Goal: Find specific page/section: Find specific page/section

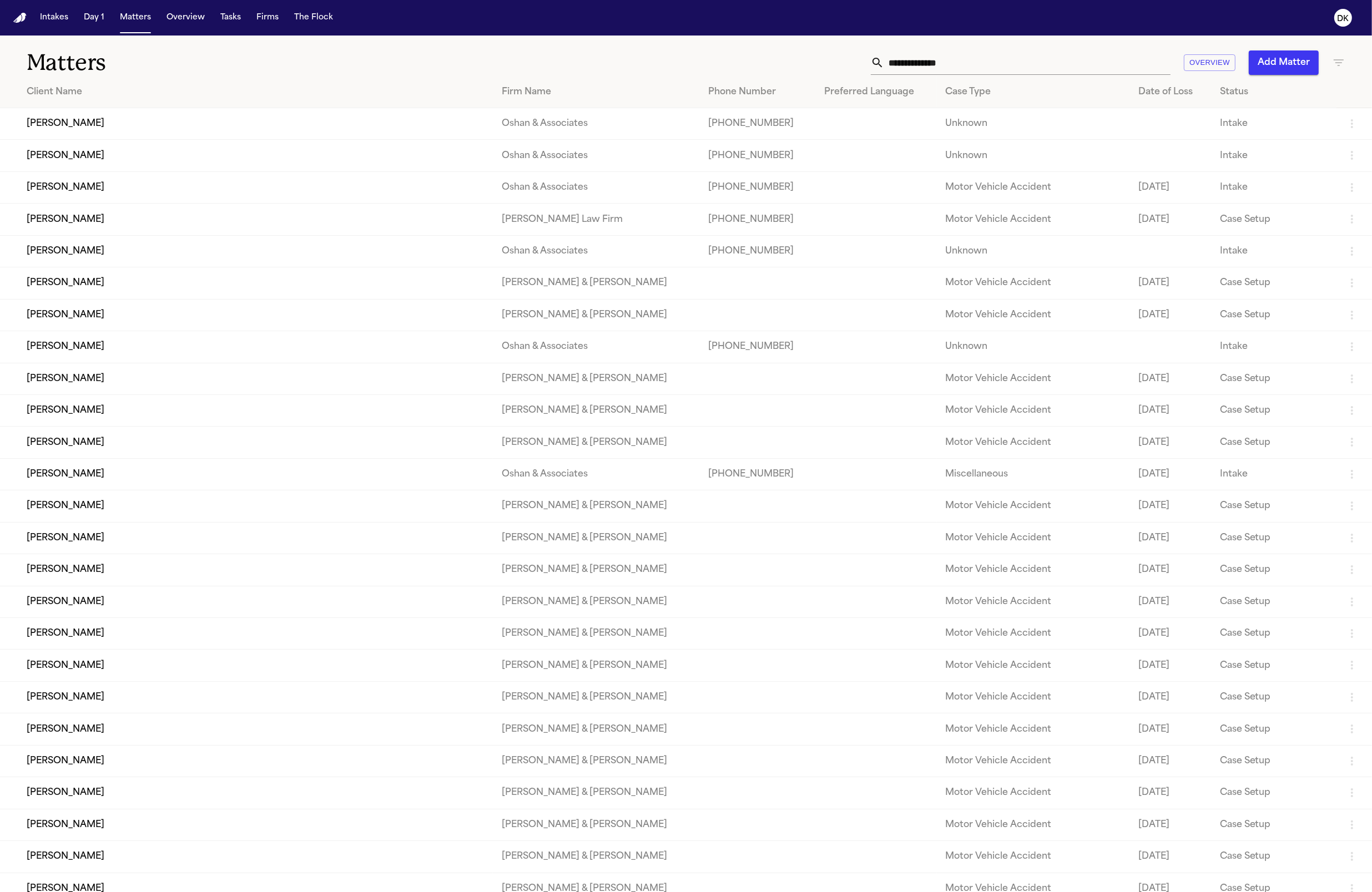
click at [201, 147] on td "[PERSON_NAME]" at bounding box center [246, 156] width 493 height 32
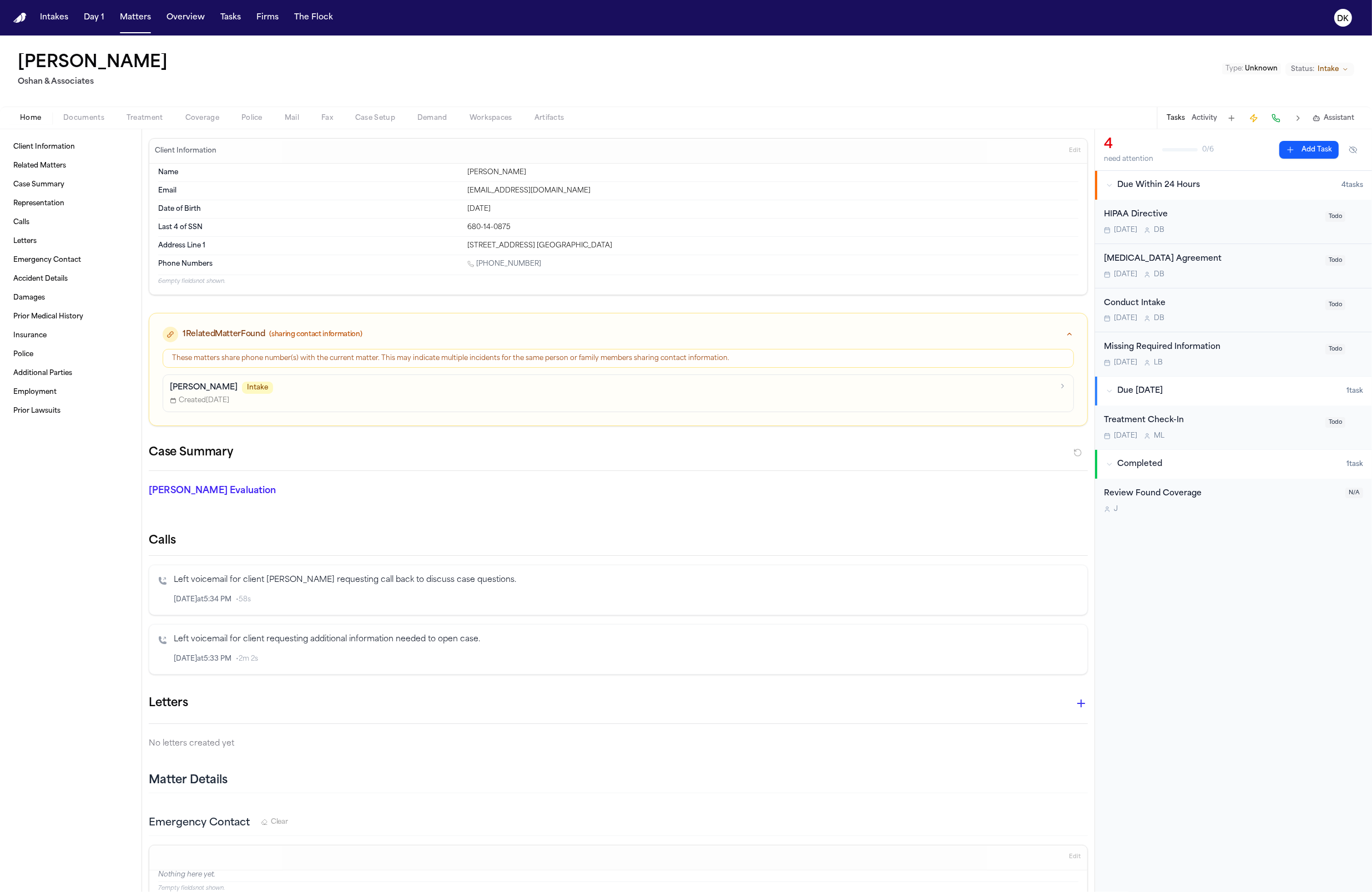
click at [244, 106] on div "Home Documents Treatment Coverage Police Mail Fax Case Setup Demand Workspaces …" at bounding box center [686, 117] width 1372 height 22
click at [246, 110] on div "Home Documents Treatment Coverage Police Mail Fax Case Setup Demand Workspaces …" at bounding box center [686, 117] width 1372 height 22
click at [246, 113] on span "Police" at bounding box center [252, 117] width 21 height 9
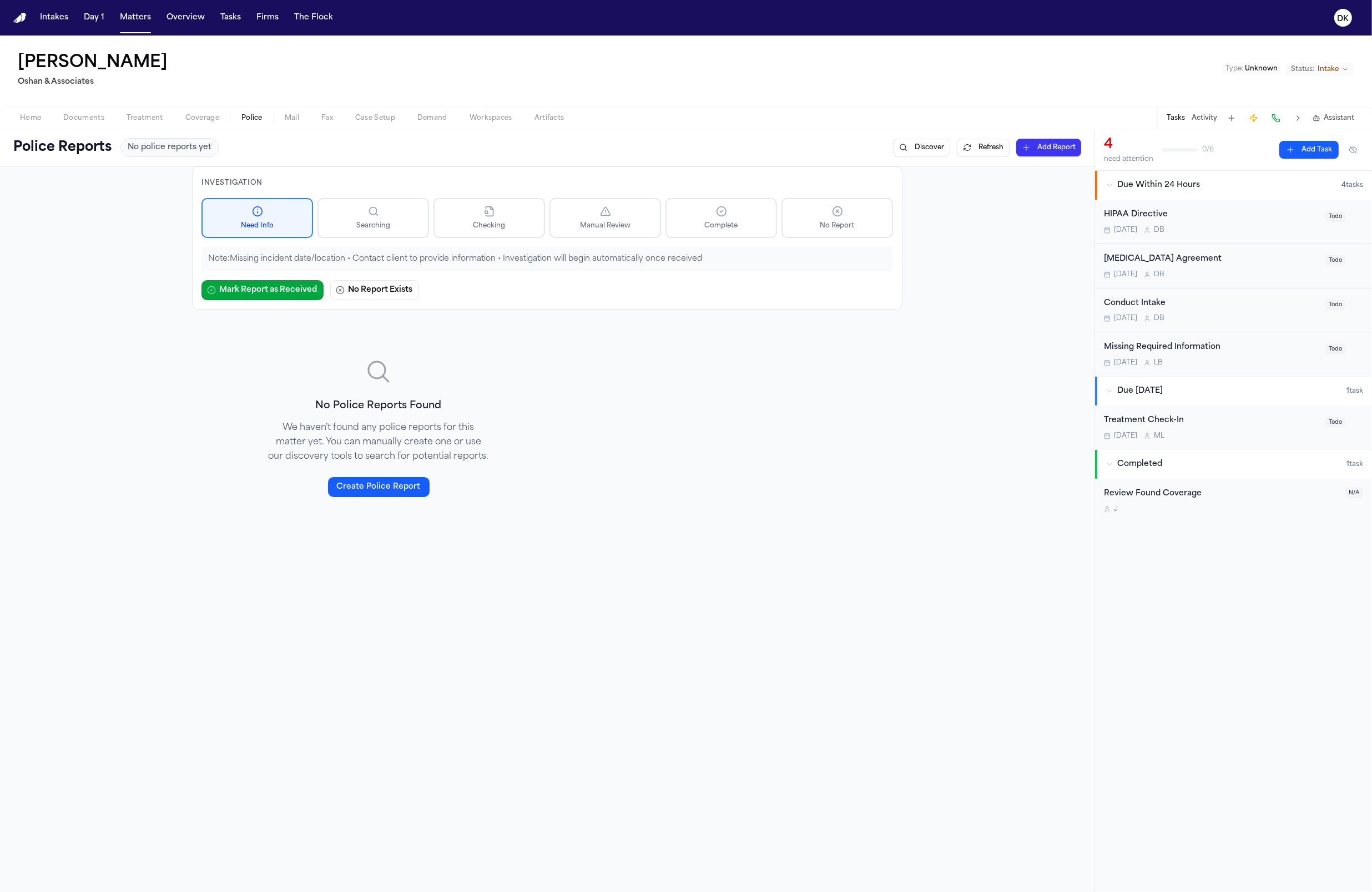
click at [205, 127] on div "Home Documents Treatment Coverage Police Mail Fax Case Setup Demand Workspaces …" at bounding box center [686, 117] width 1372 height 22
click at [168, 115] on button "Treatment" at bounding box center [144, 118] width 59 height 13
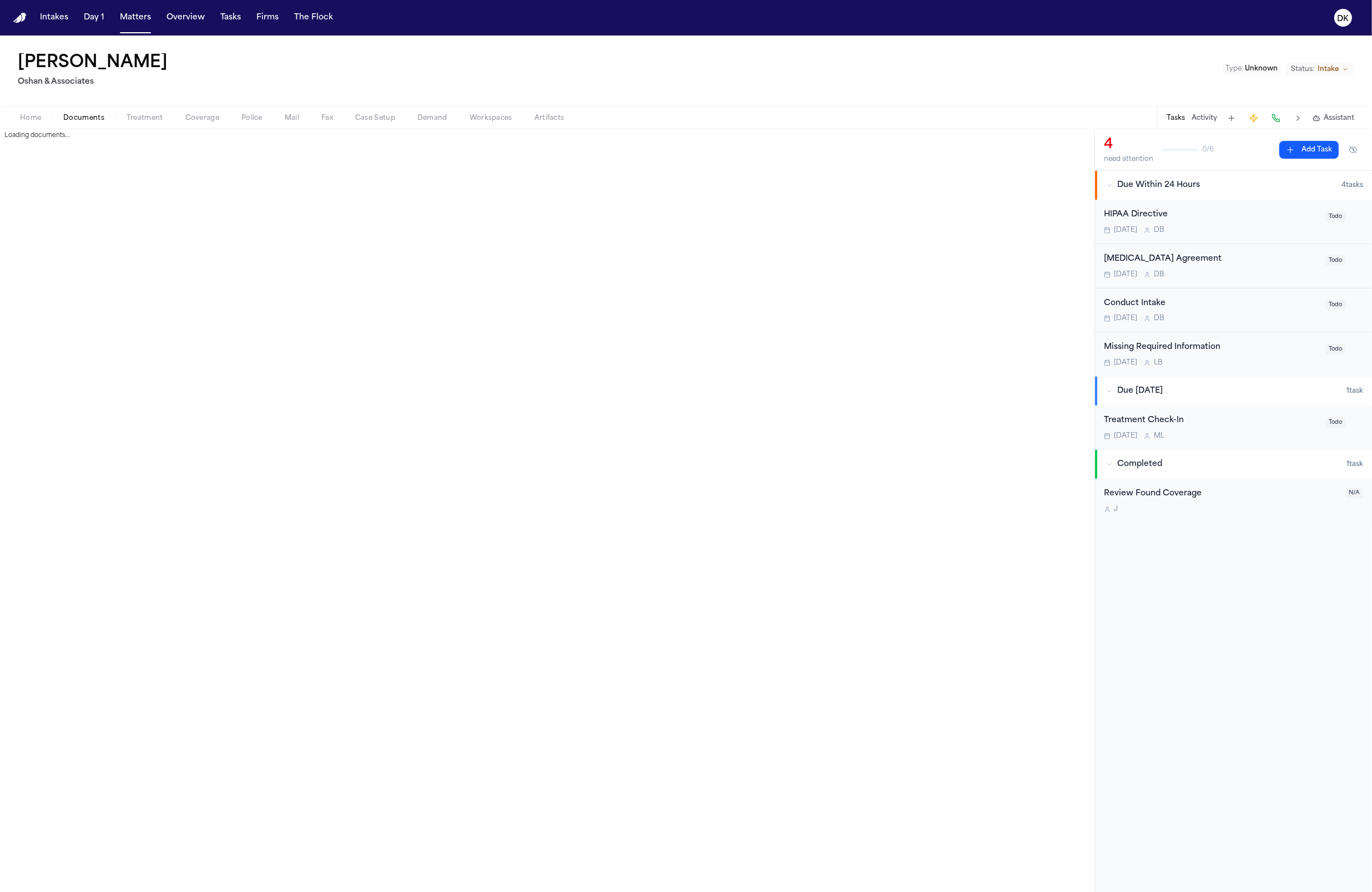
click at [92, 117] on span "Documents" at bounding box center [83, 117] width 41 height 9
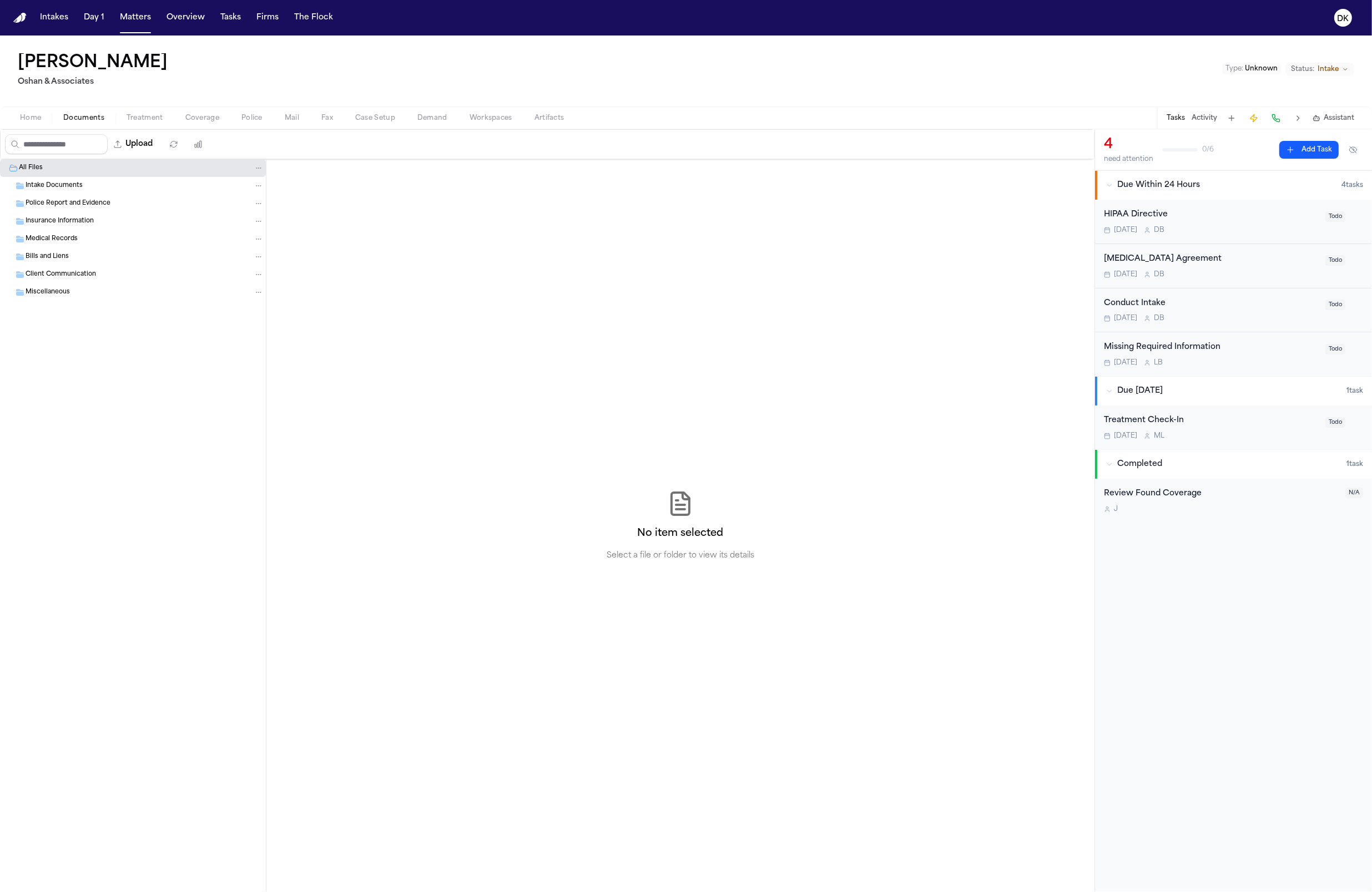
click at [31, 120] on span "Home" at bounding box center [31, 117] width 21 height 9
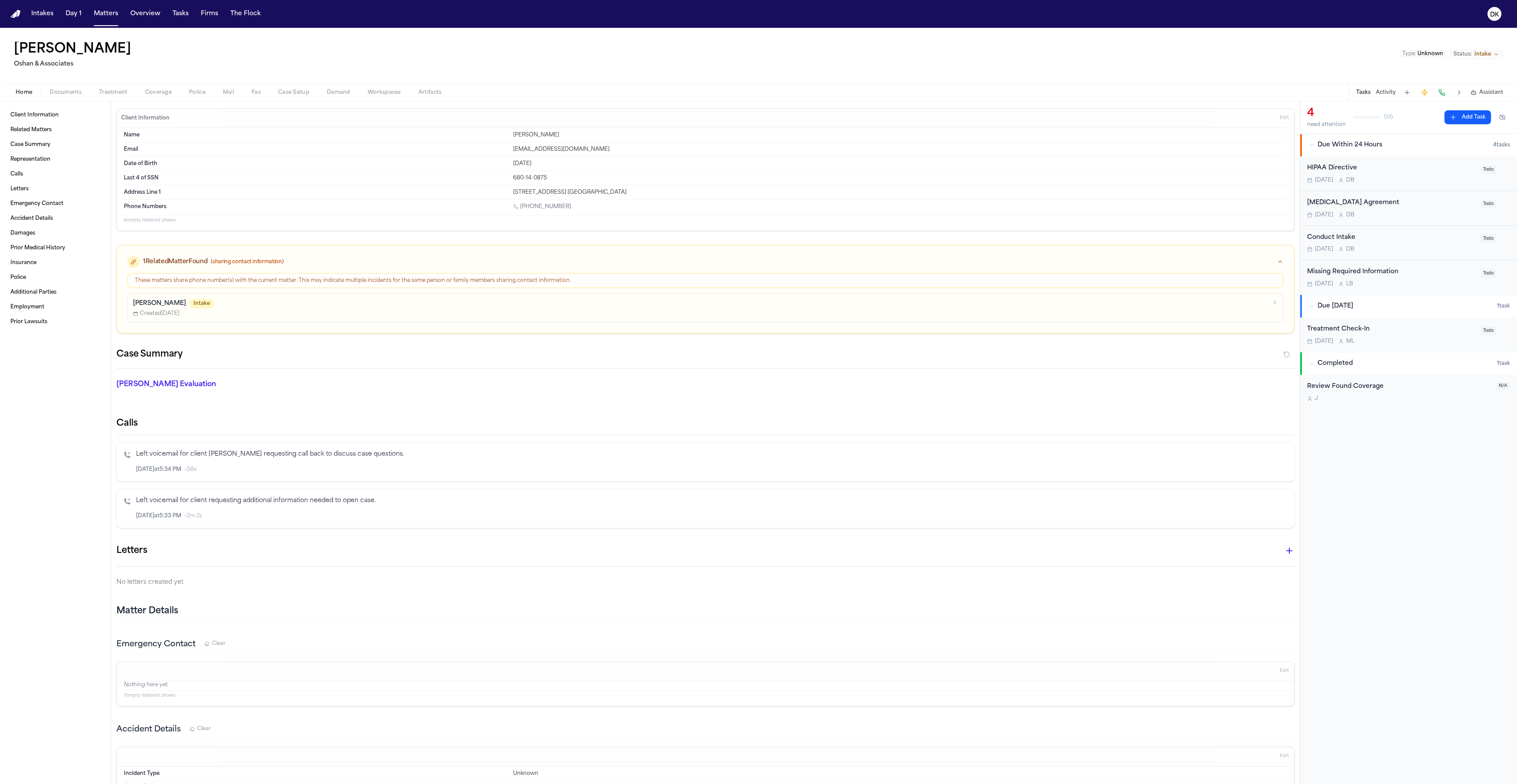
click at [162, 93] on span "Coverage" at bounding box center [159, 92] width 27 height 7
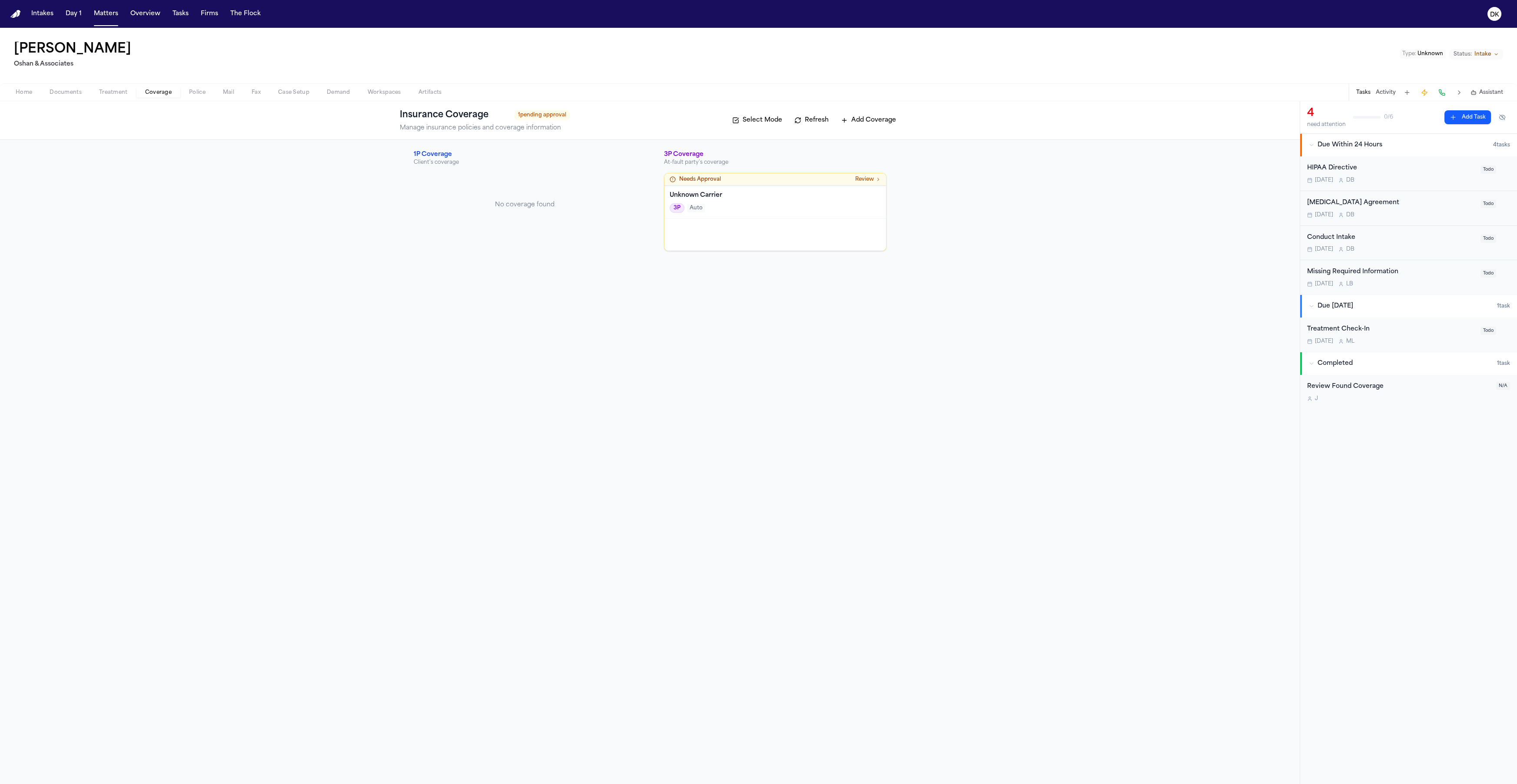
click at [185, 88] on button "Police" at bounding box center [197, 93] width 34 height 10
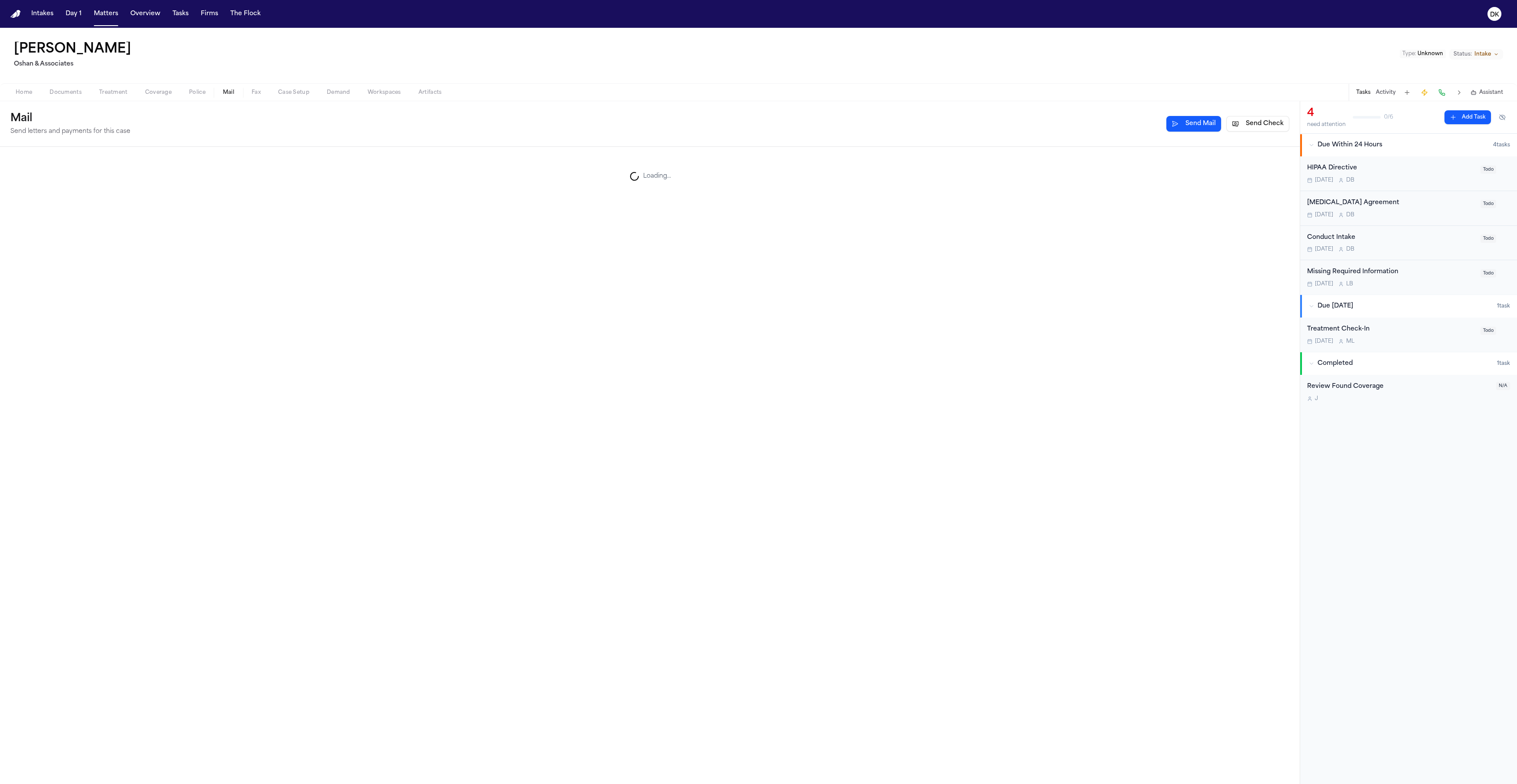
click at [233, 91] on span "Mail" at bounding box center [228, 92] width 11 height 7
click at [213, 90] on button "Police" at bounding box center [197, 93] width 34 height 10
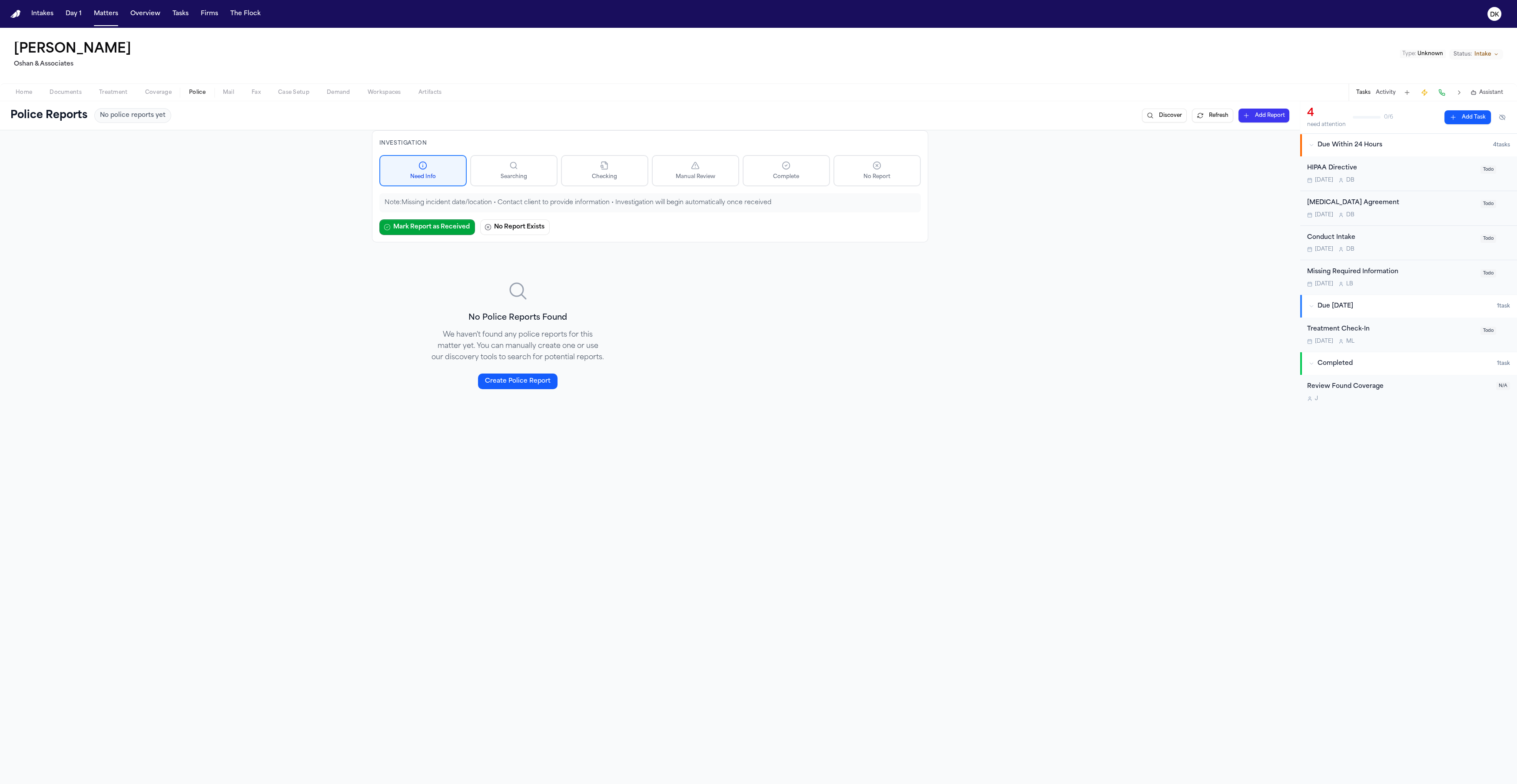
click at [128, 95] on button "Treatment" at bounding box center [113, 93] width 46 height 10
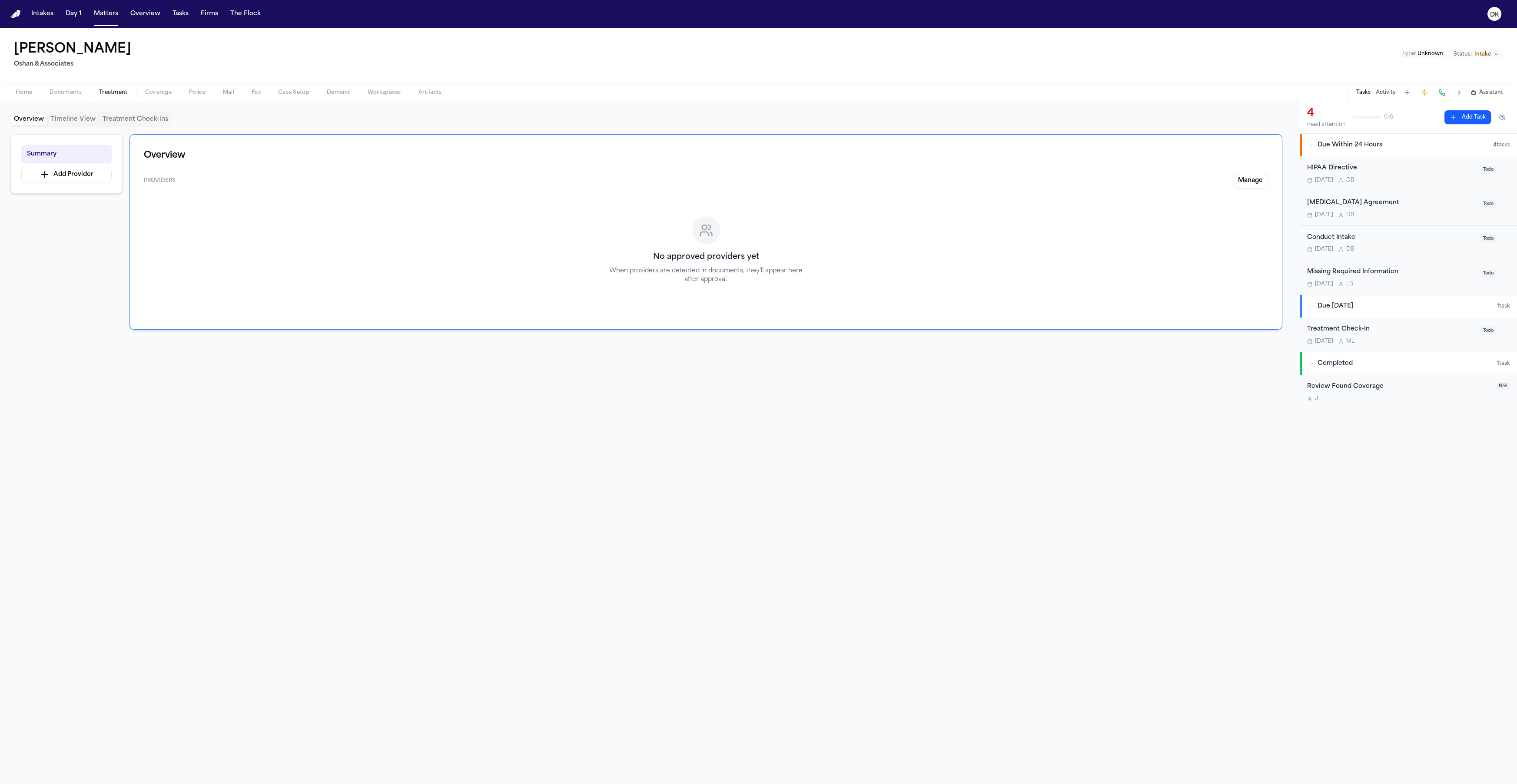
click at [82, 95] on button "Documents" at bounding box center [65, 93] width 49 height 10
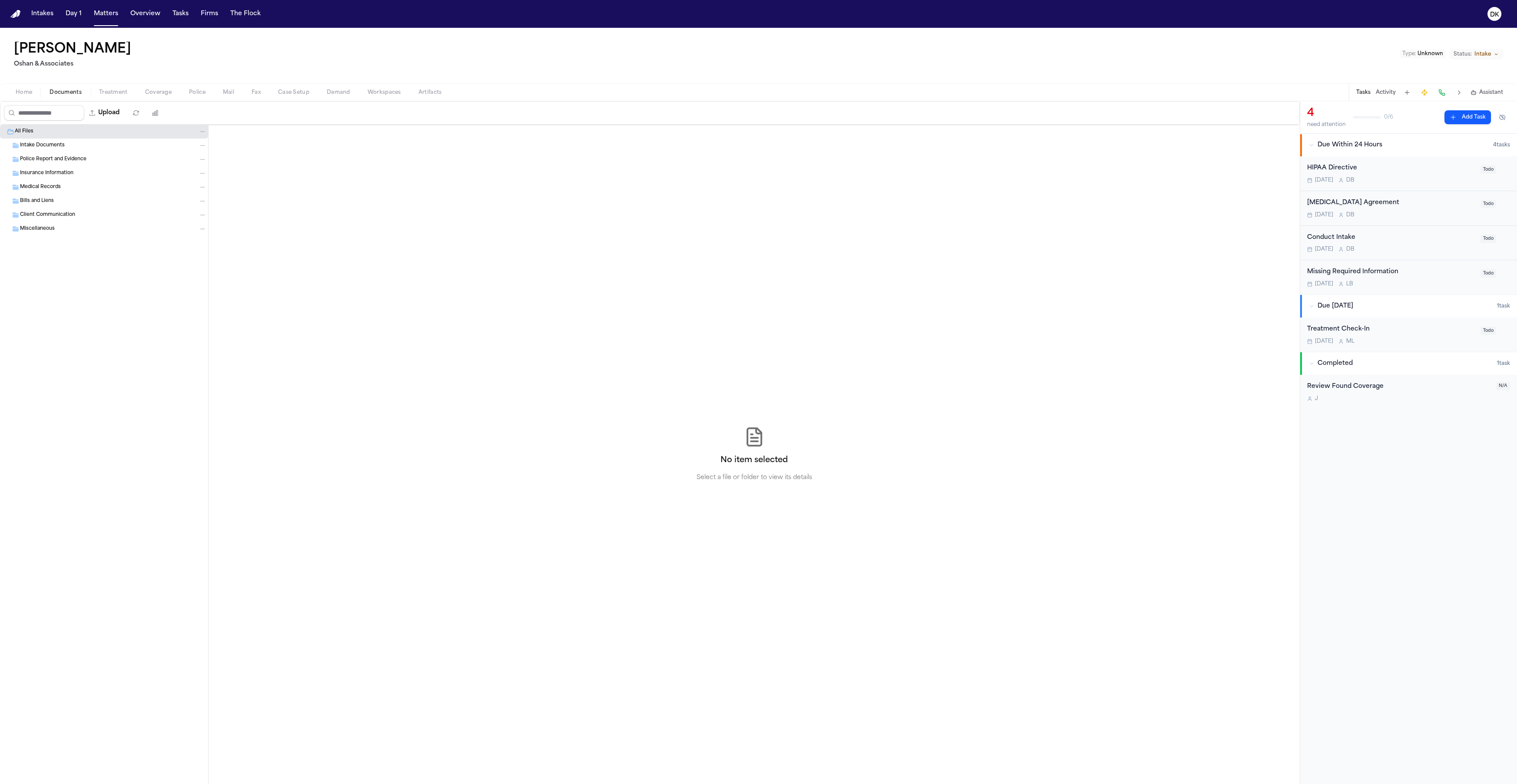
click at [214, 98] on div "Home Documents Treatment Coverage Police Mail Fax Case Setup Demand Workspaces …" at bounding box center [758, 91] width 1517 height 17
click at [252, 88] on button "Fax" at bounding box center [256, 93] width 27 height 10
click at [195, 97] on span "button" at bounding box center [197, 97] width 27 height 1
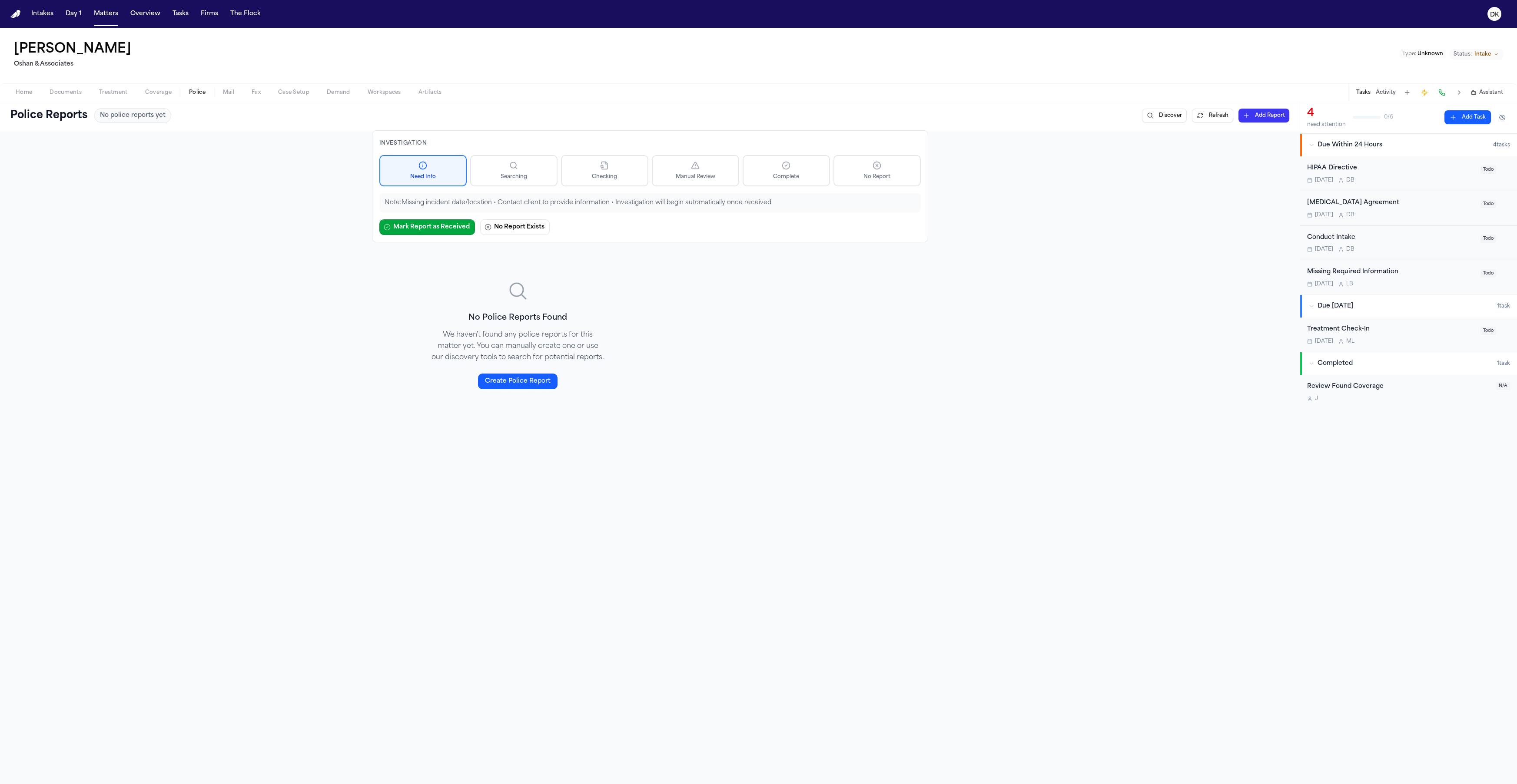
click at [331, 91] on span "Demand" at bounding box center [338, 92] width 23 height 7
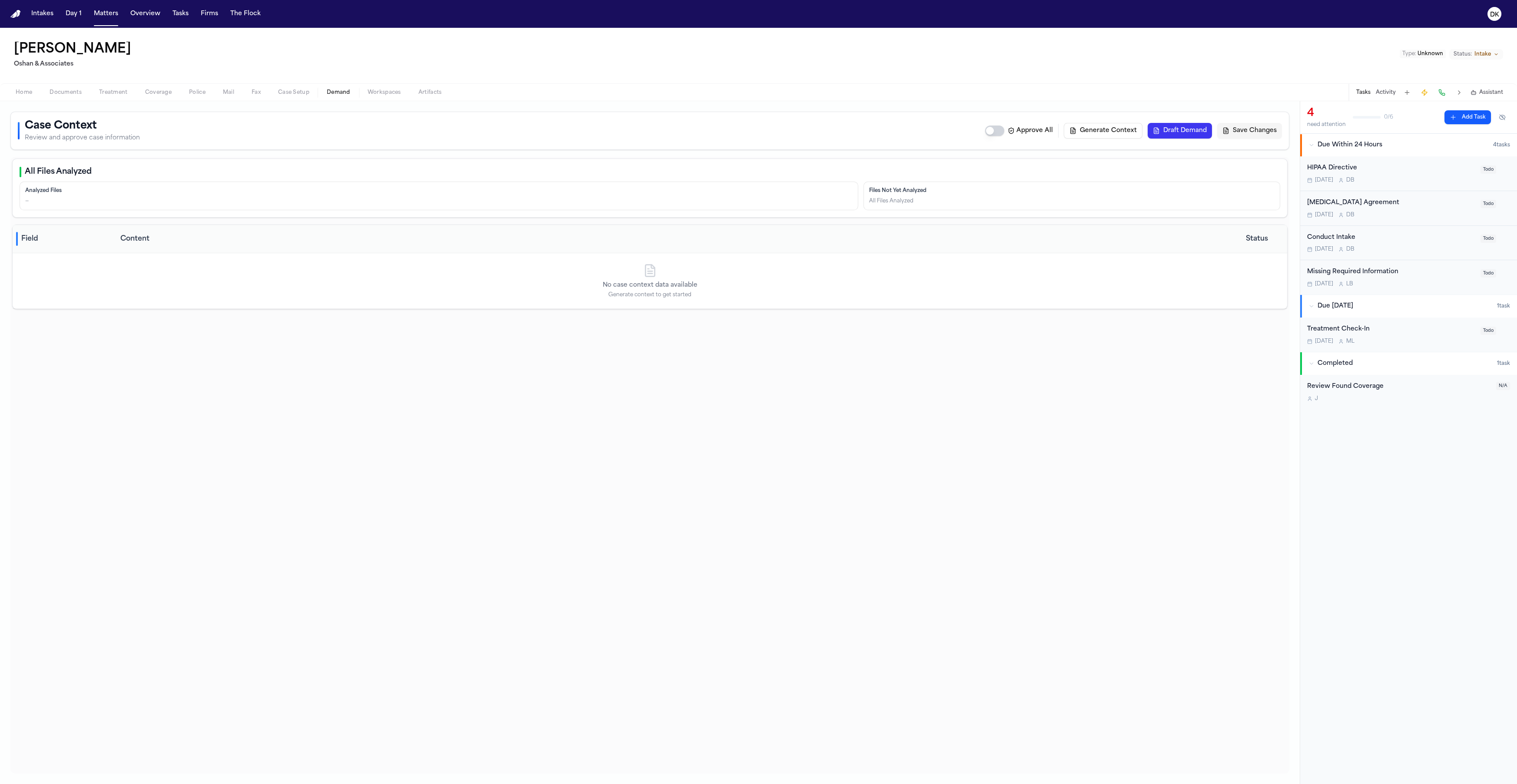
click at [85, 89] on button "Documents" at bounding box center [65, 93] width 49 height 10
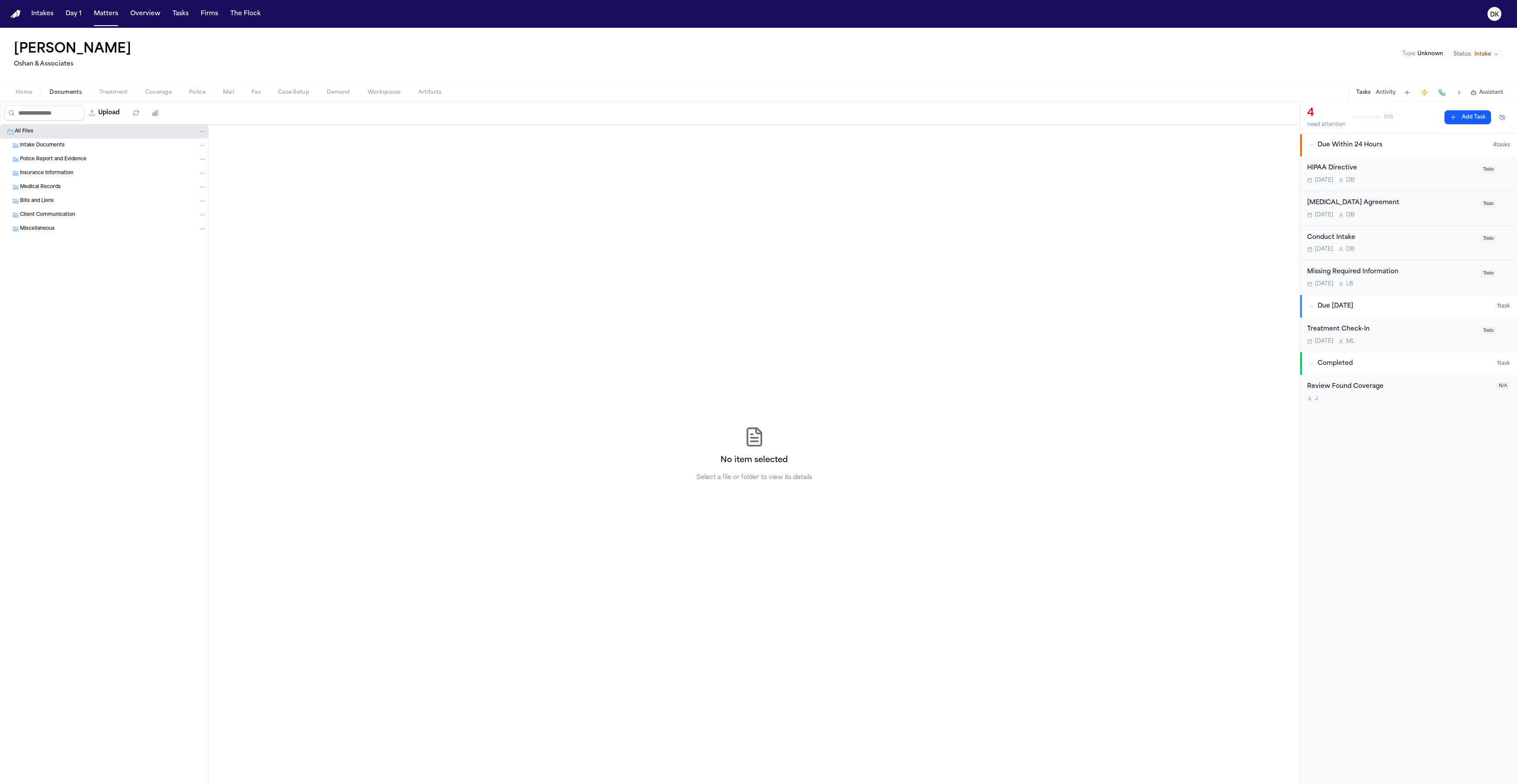
click at [1074, 266] on div "Missing Required Information [DATE] L B Todo" at bounding box center [1409, 277] width 217 height 34
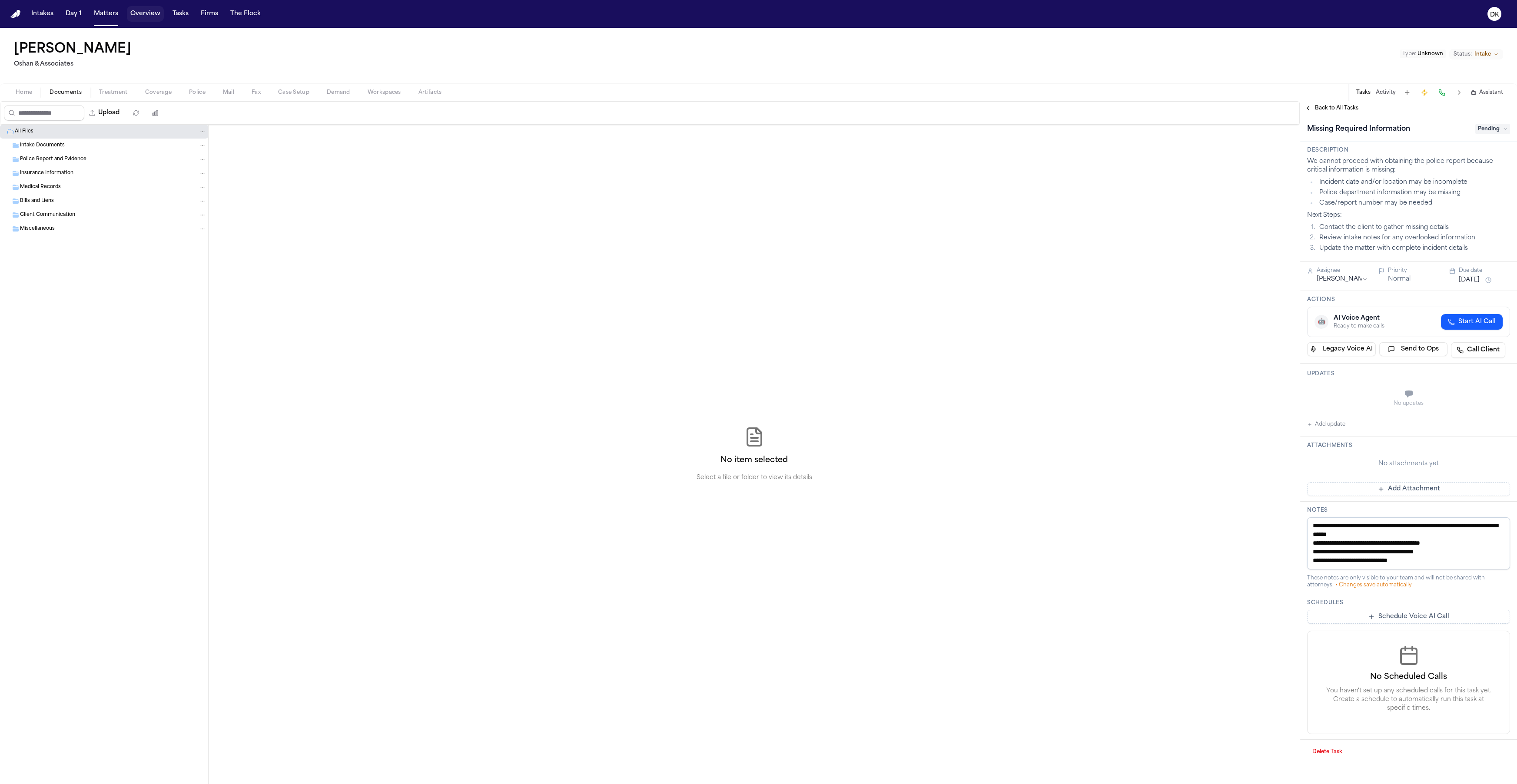
click at [154, 19] on button "Overview" at bounding box center [145, 14] width 37 height 16
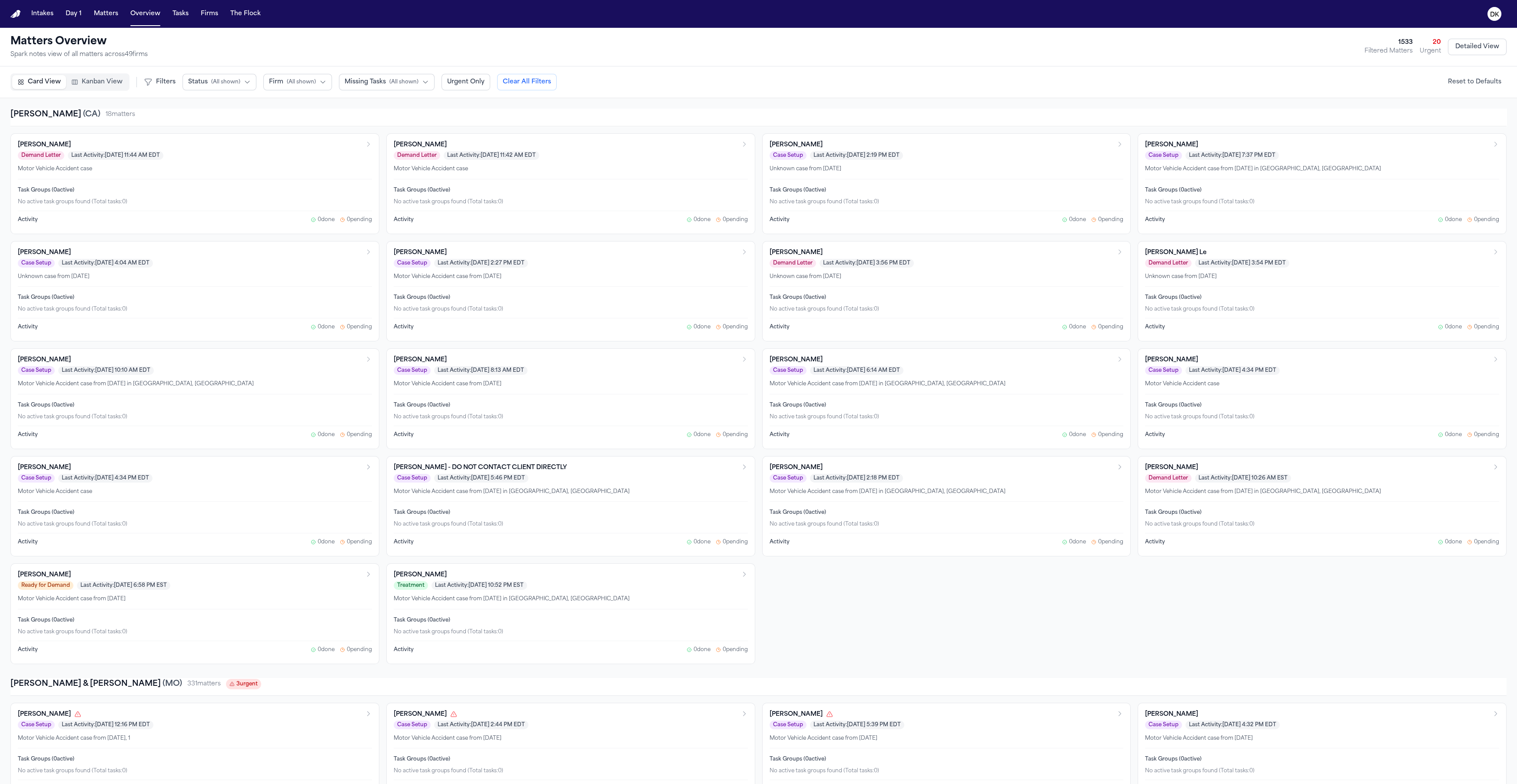
click at [381, 308] on div "[PERSON_NAME] Demand Letter Last Activity: [DATE] 11:44 AM EDT Motor Vehicle Ac…" at bounding box center [758, 398] width 1496 height 531
